Goal: Check status: Check status

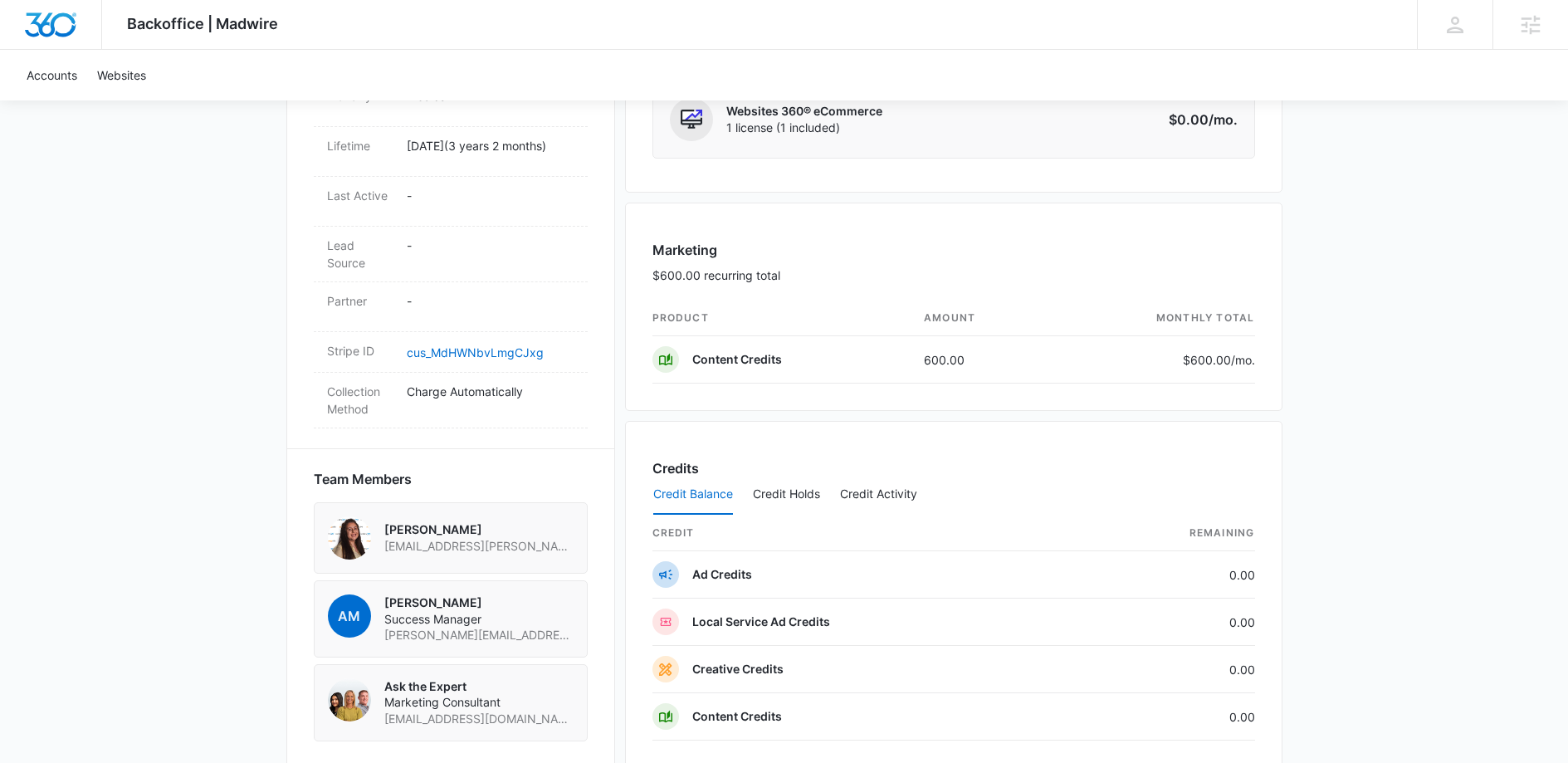
scroll to position [853, 0]
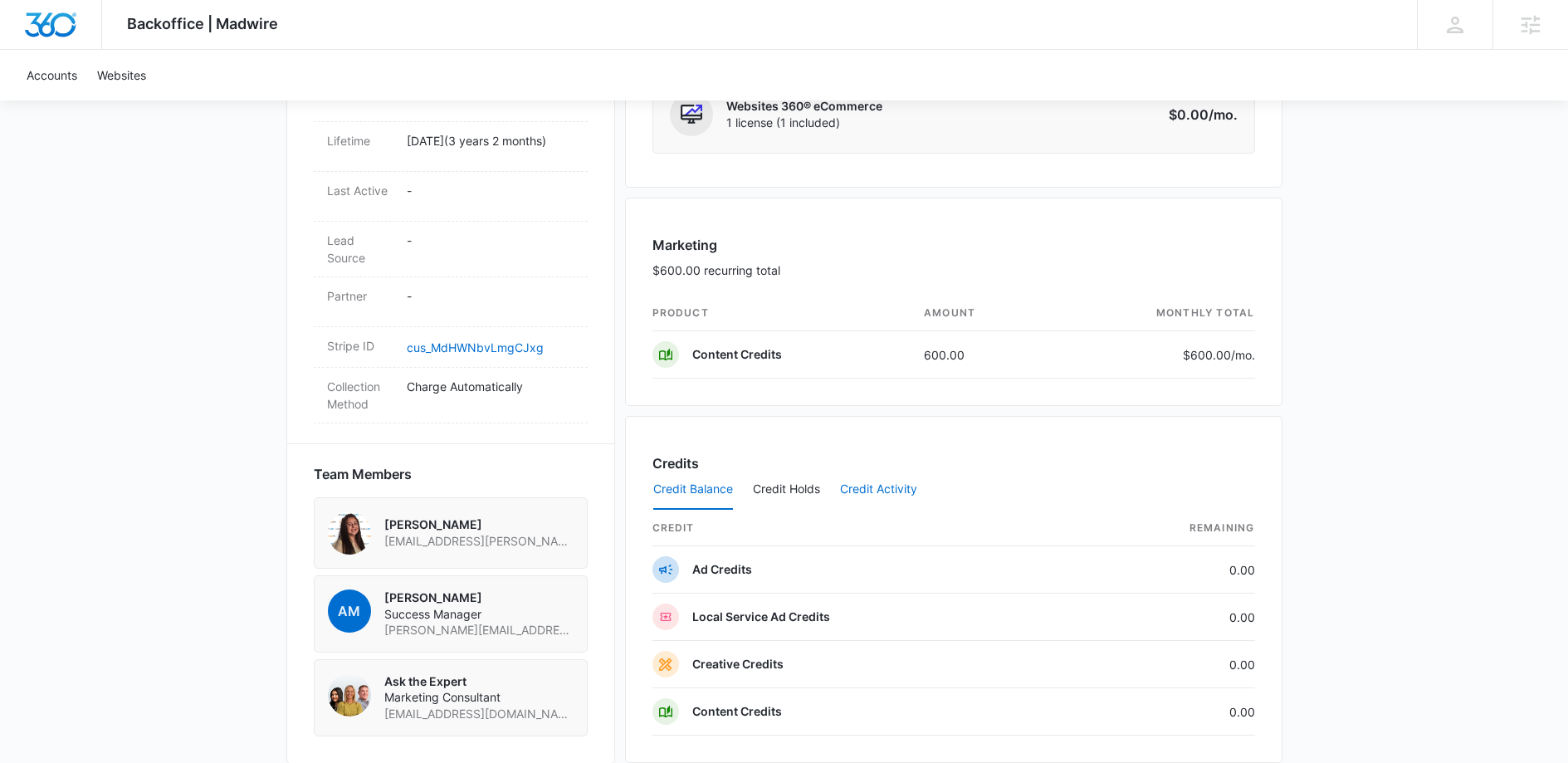
click at [878, 501] on button "Credit Activity" at bounding box center [879, 490] width 77 height 39
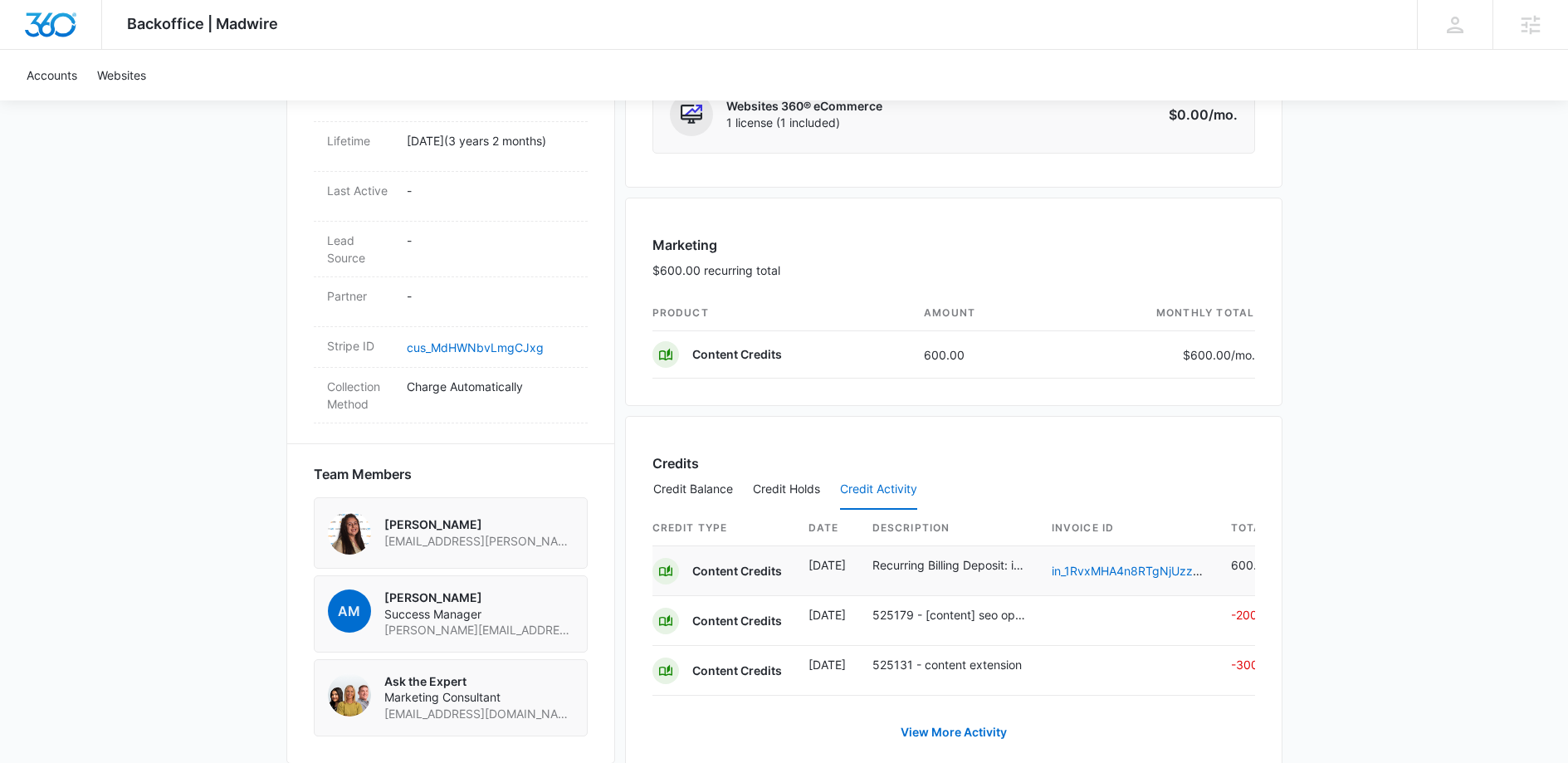
click at [891, 564] on p "Recurring Billing Deposit: in_1RvxMHA4n8RTgNjUzzckzDDC" at bounding box center [949, 564] width 152 height 17
click at [800, 497] on button "Credit Holds" at bounding box center [786, 490] width 67 height 39
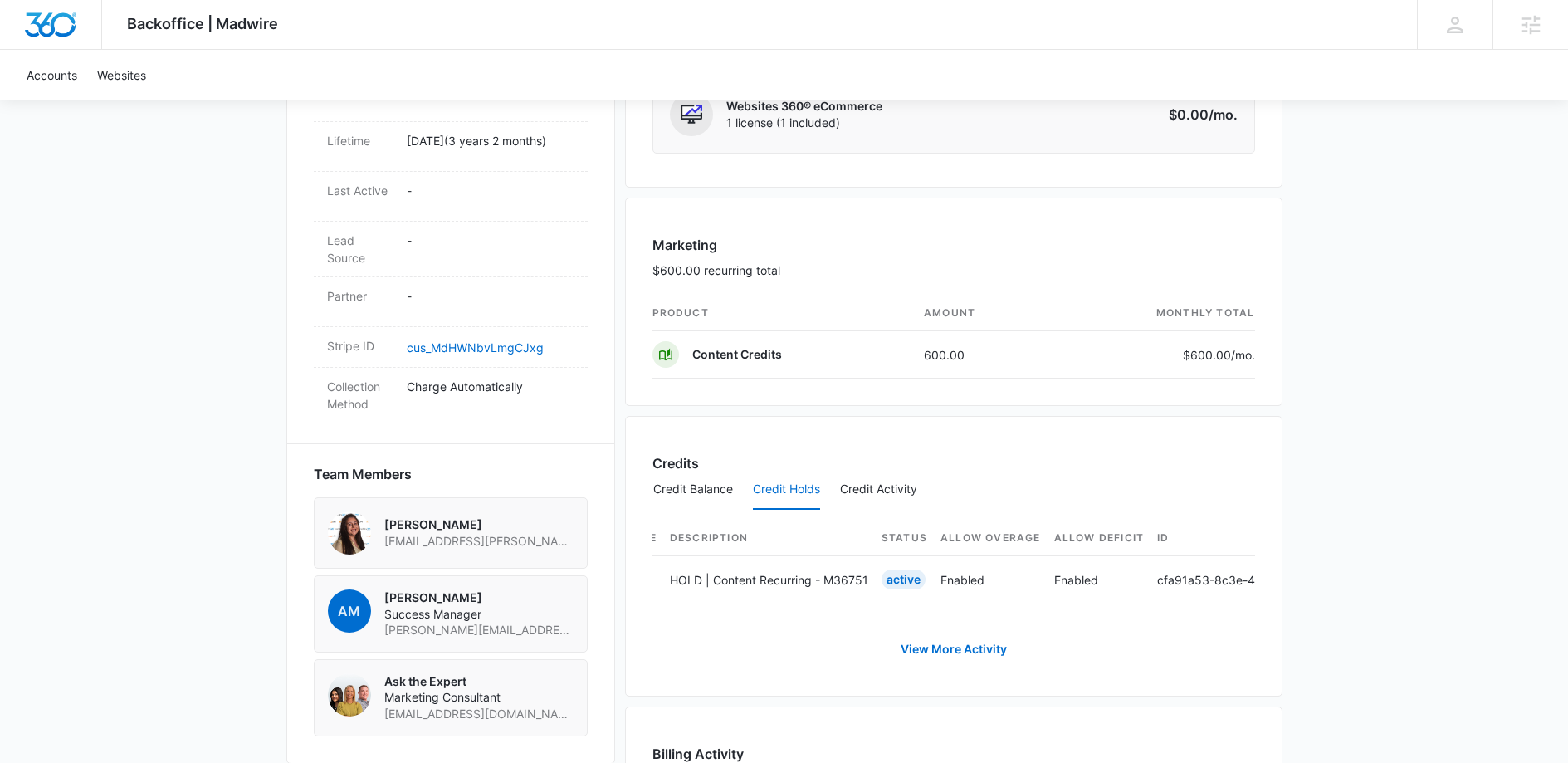
scroll to position [0, 0]
click at [902, 487] on button "Credit Activity" at bounding box center [879, 490] width 77 height 39
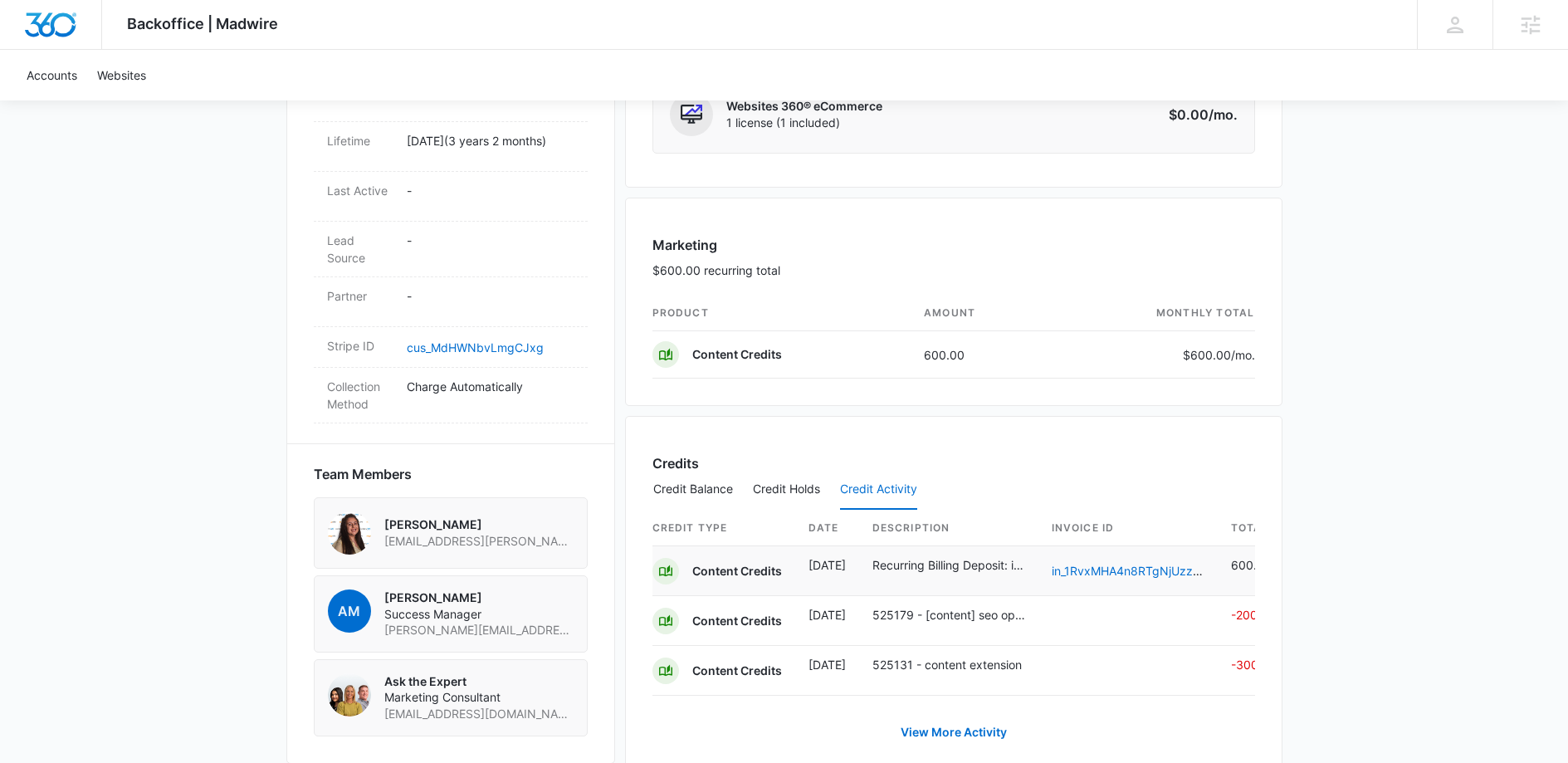
click at [888, 565] on p "Recurring Billing Deposit: in_1RvxMHA4n8RTgNjUzzckzDDC" at bounding box center [949, 564] width 152 height 17
click at [975, 734] on link "View More Activity" at bounding box center [954, 732] width 140 height 39
